Goal: Browse casually

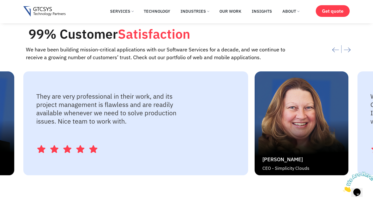
scroll to position [1121, 0]
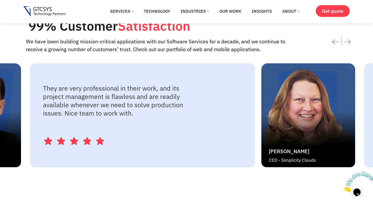
click at [261, 149] on div "[PERSON_NAME] CEO - Simplicity Clouds" at bounding box center [308, 115] width 94 height 104
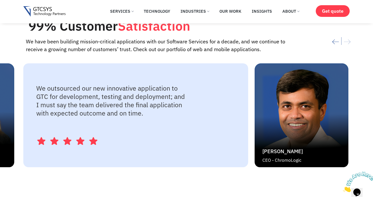
click at [158, 140] on div "We outsourced our new innovative application to GTC for development, testing an…" at bounding box center [135, 115] width 225 height 104
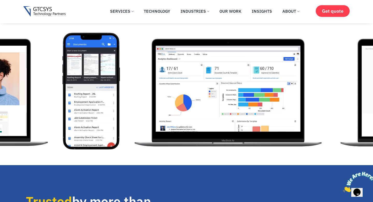
scroll to position [123, 0]
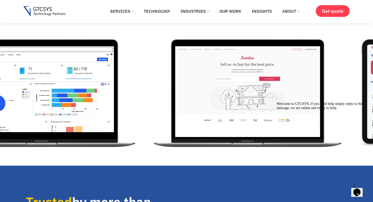
click at [277, 102] on icon "Chat attention grabber" at bounding box center [277, 102] width 0 height 0
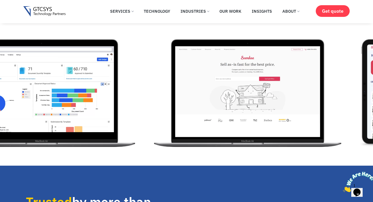
click at [343, 188] on icon "Close" at bounding box center [343, 190] width 0 height 4
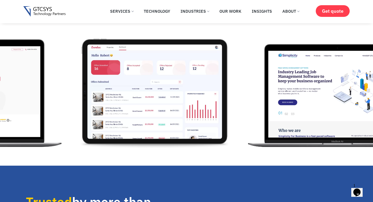
click at [359, 189] on icon "Chat widget" at bounding box center [357, 192] width 7 height 8
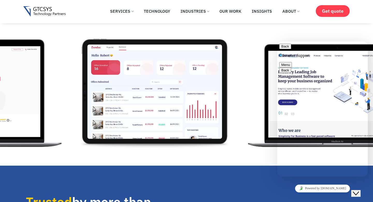
click at [359, 191] on icon "Close Chat This icon closes the chat window." at bounding box center [356, 193] width 6 height 6
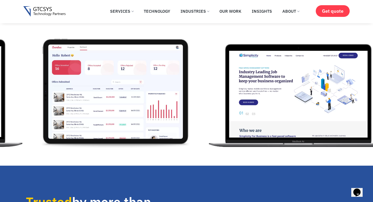
click at [234, 111] on img "6 / 12" at bounding box center [298, 91] width 187 height 117
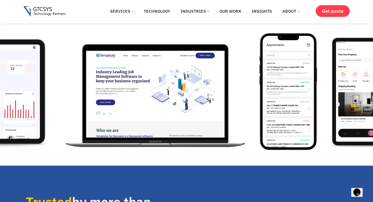
click at [159, 112] on img "6 / 12" at bounding box center [155, 91] width 187 height 117
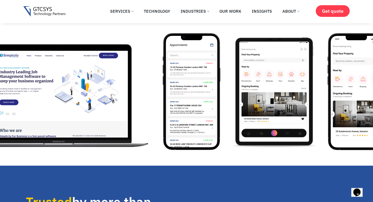
click at [163, 106] on img "7 / 12" at bounding box center [192, 91] width 58 height 117
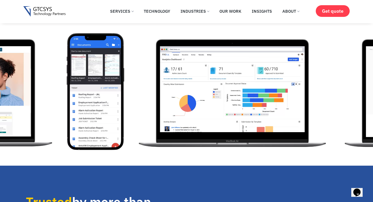
click at [331, 96] on img "3 / 12" at bounding box center [233, 91] width 196 height 117
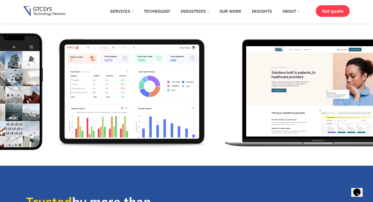
click at [323, 95] on img "1 / 12" at bounding box center [318, 91] width 195 height 117
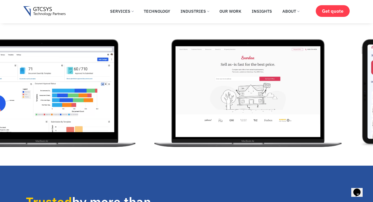
click at [286, 86] on img "4 / 12" at bounding box center [248, 91] width 196 height 117
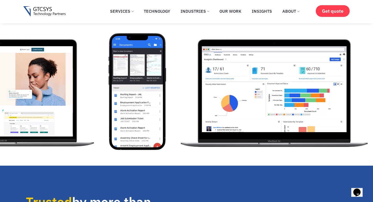
click at [307, 87] on img "3 / 12" at bounding box center [275, 91] width 196 height 117
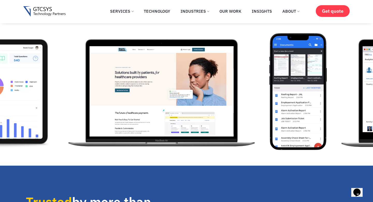
click at [207, 88] on img "1 / 12" at bounding box center [161, 91] width 195 height 117
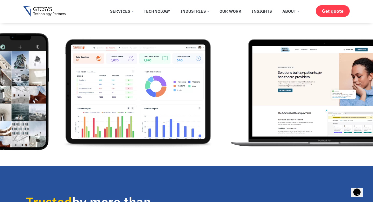
click at [275, 78] on img "1 / 12" at bounding box center [324, 91] width 195 height 117
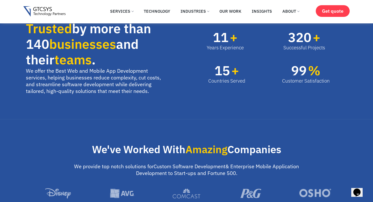
scroll to position [238, 0]
